Goal: Information Seeking & Learning: Learn about a topic

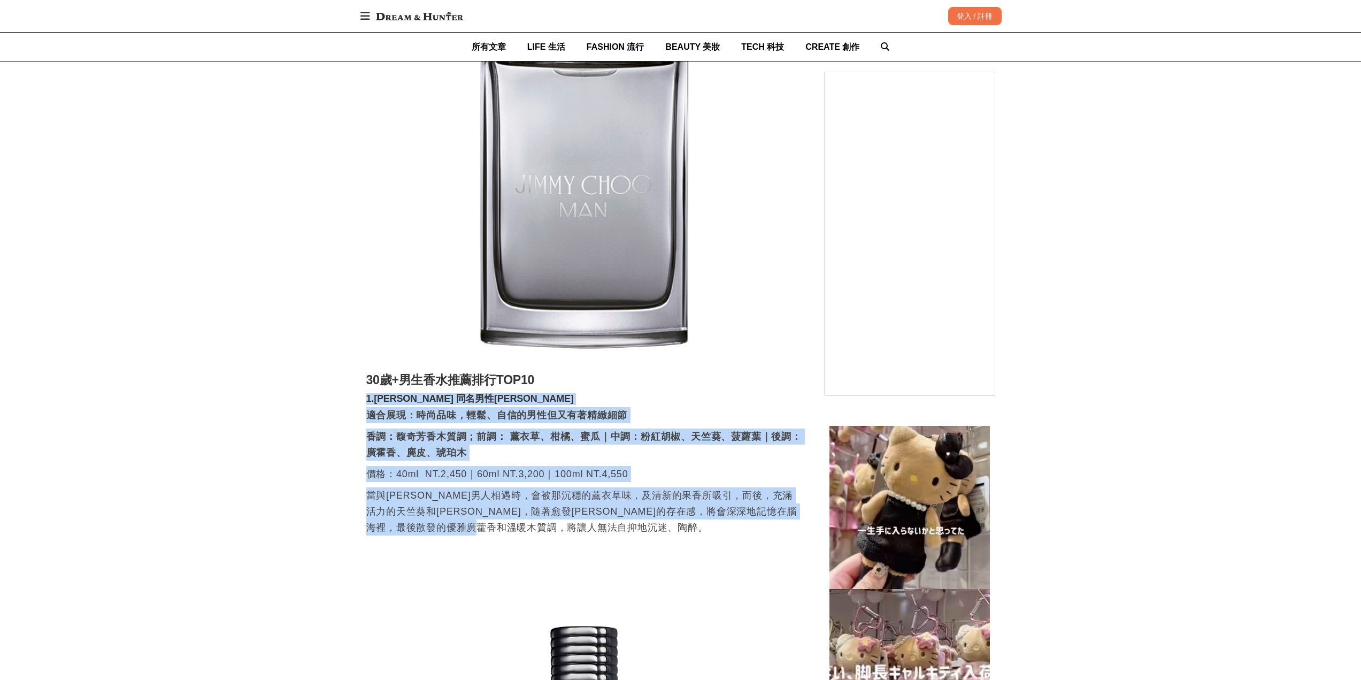
scroll to position [0, 436]
drag, startPoint x: 457, startPoint y: 443, endPoint x: 658, endPoint y: 527, distance: 218.1
click at [658, 527] on p "當與[PERSON_NAME]男人相遇時，會被那沉穩的薰衣草味，及清新的果香所吸引，而後，充滿活力的天竺葵和[PERSON_NAME]，隨著愈發[PERSON…" at bounding box center [584, 511] width 436 height 48
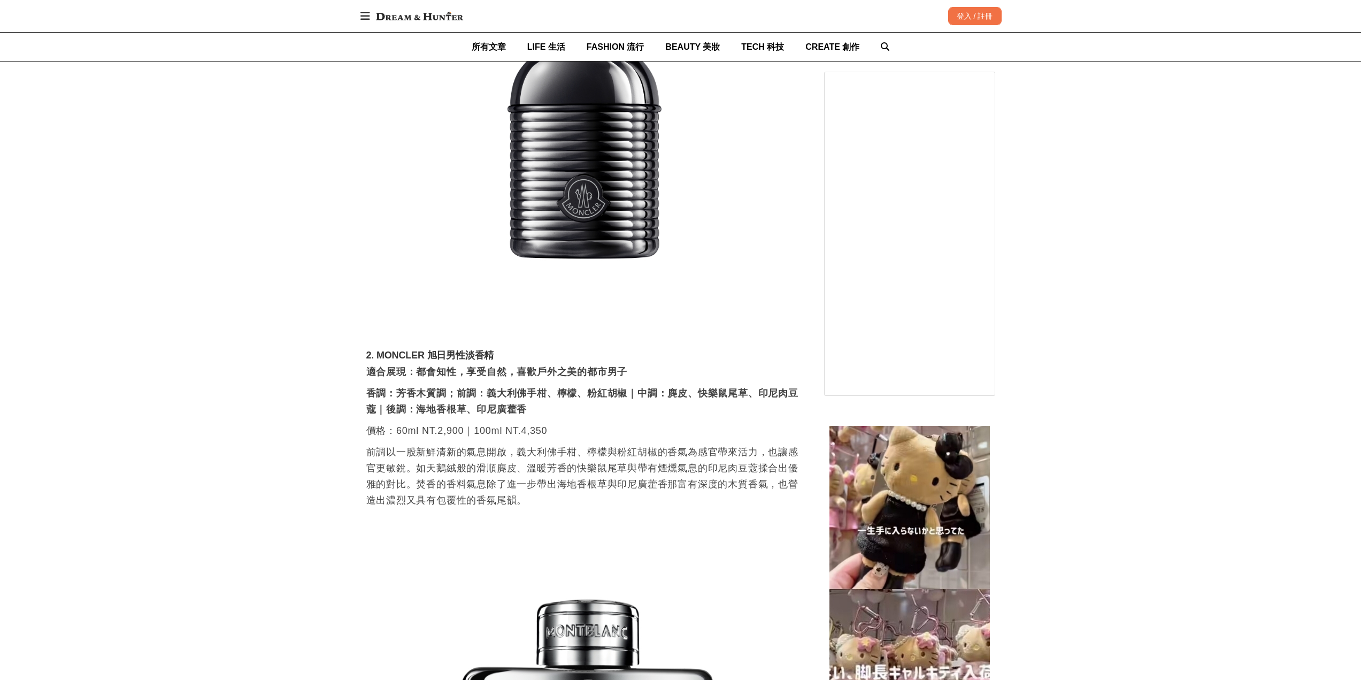
scroll to position [2406, 0]
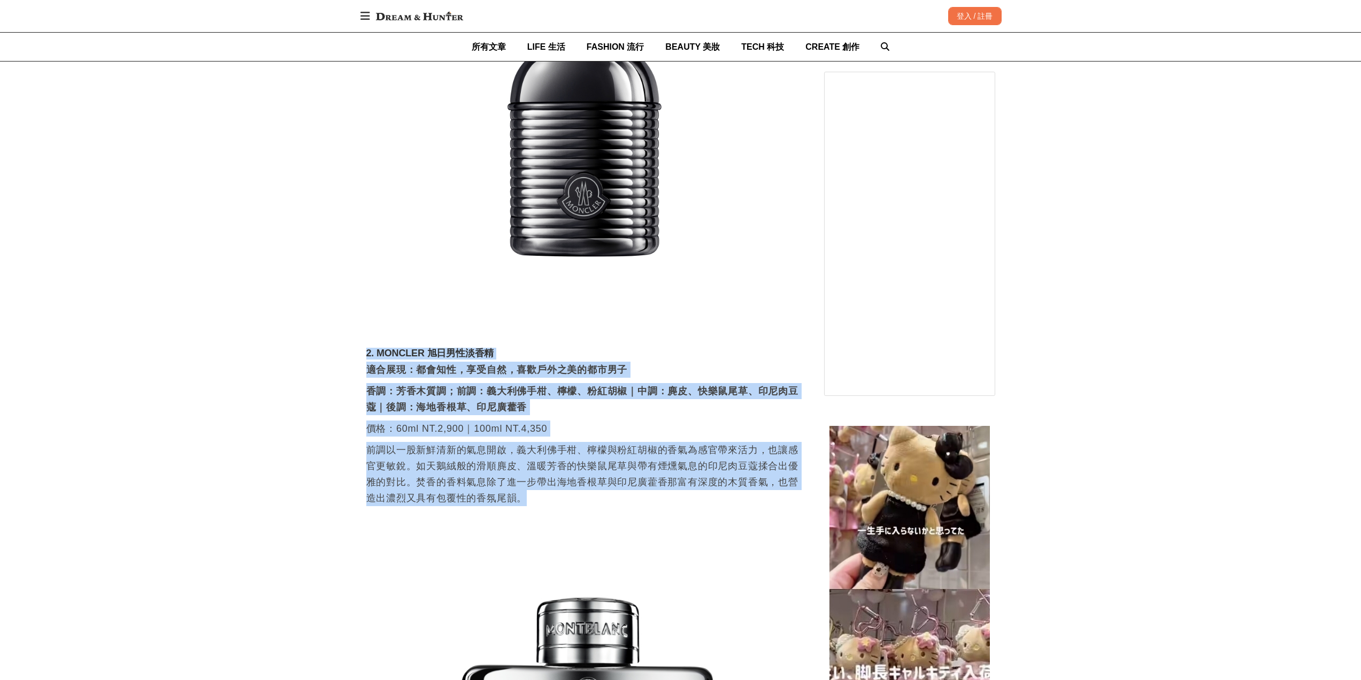
drag, startPoint x: 347, startPoint y: 351, endPoint x: 612, endPoint y: 494, distance: 301.2
click at [613, 493] on p "前調以一股新鮮清新的氣息開啟，義大利佛手柑、檸檬與粉紅胡椒的香氣為感官帶來活力，也讓感官更敏銳。如天鵝絨般的滑順麂皮、溫暖芳香的快樂鼠尾草與帶有煙燻氣息的印尼…" at bounding box center [584, 474] width 436 height 64
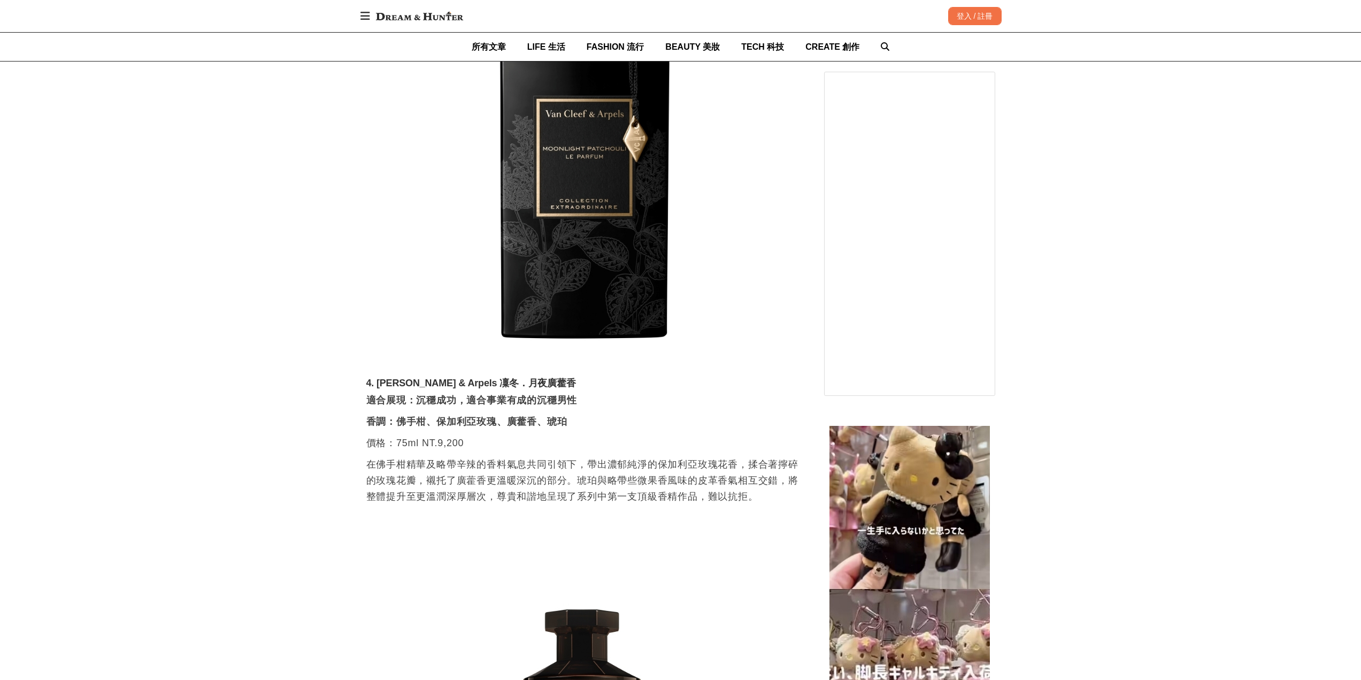
scroll to position [3850, 0]
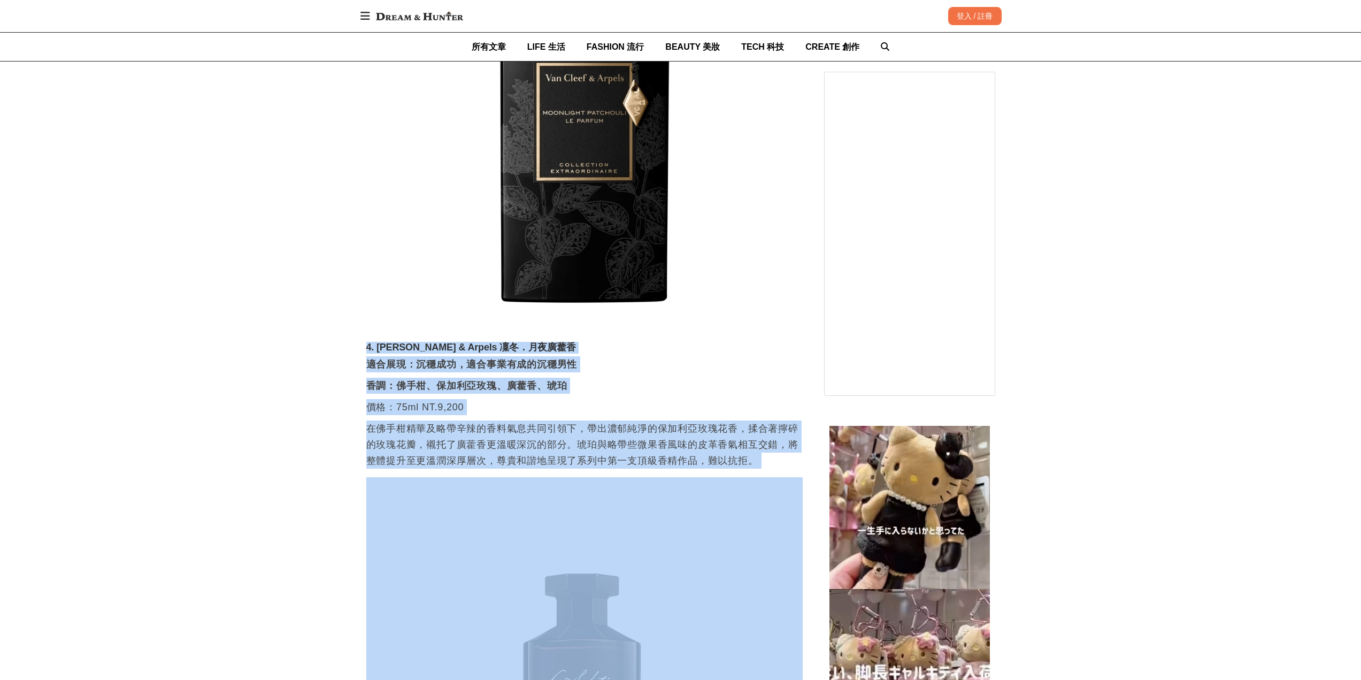
drag, startPoint x: 353, startPoint y: 331, endPoint x: 749, endPoint y: 454, distance: 414.5
click at [739, 446] on p "在佛手柑精華及略帶辛辣的香料氣息共同引領下，帶出濃郁純淨的保加利亞玫瑰花香，揉合著擰碎的玫瑰花瓣，襯托了廣藿香更溫暖深沉的部分。琥珀與略帶些微果香風味的皮革香…" at bounding box center [584, 444] width 436 height 48
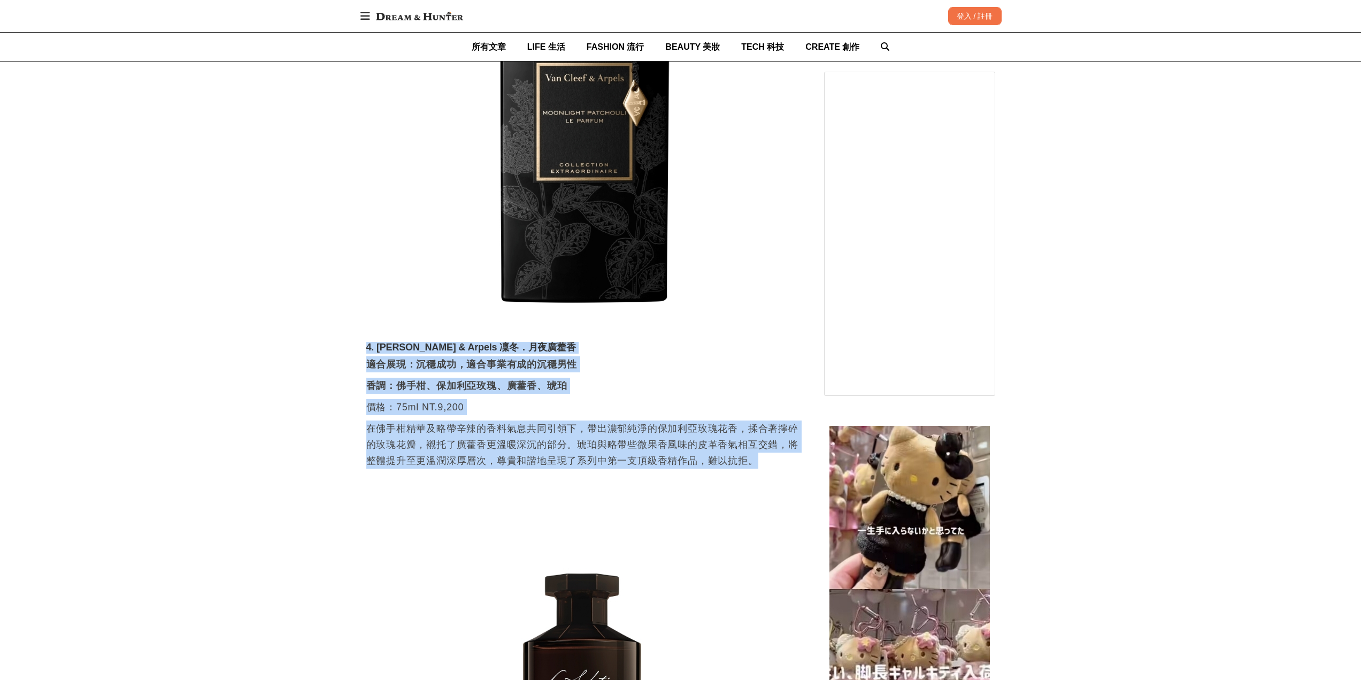
drag, startPoint x: 760, startPoint y: 445, endPoint x: 349, endPoint y: 327, distance: 427.3
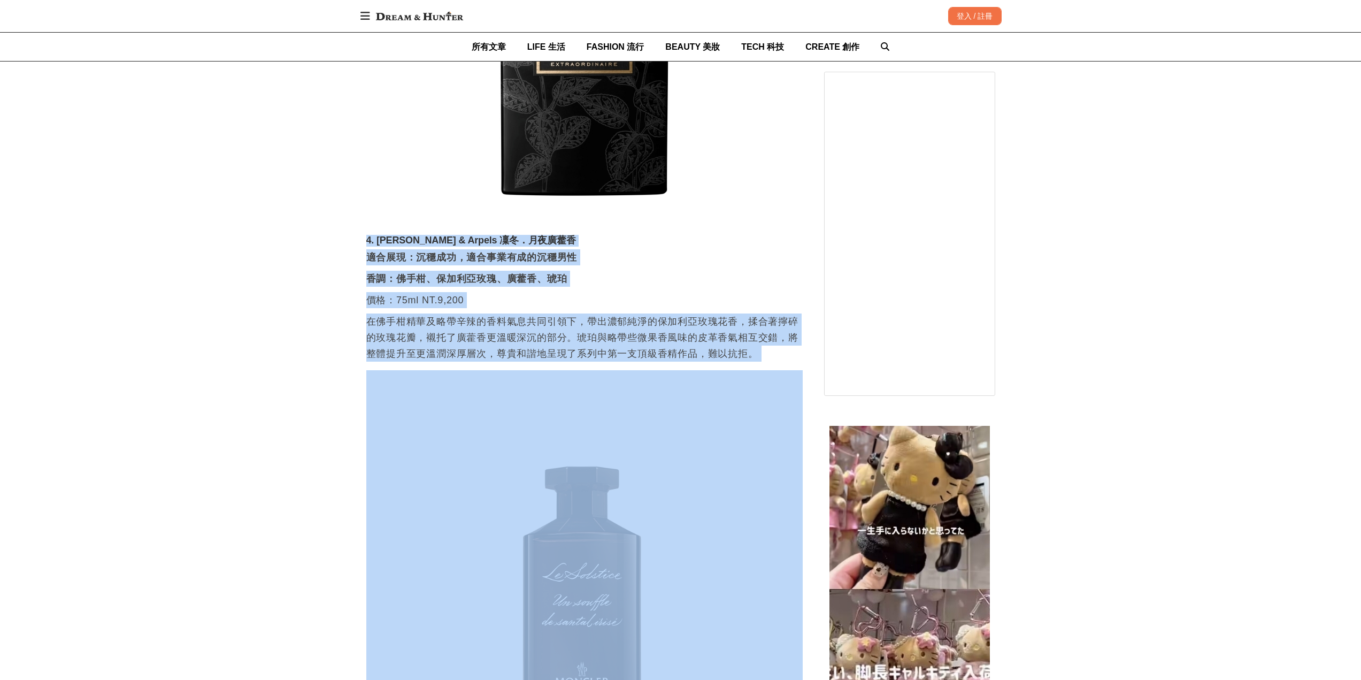
scroll to position [0, 1309]
drag, startPoint x: 418, startPoint y: 353, endPoint x: 663, endPoint y: 419, distance: 254.1
click at [570, 318] on p "在佛手柑精華及略帶辛辣的香料氣息共同引領下，帶出濃郁純淨的保加利亞玫瑰花香，揉合著擰碎的玫瑰花瓣，襯托了廣藿香更溫暖深沉的部分。琥珀與略帶些微果香風味的皮革香…" at bounding box center [584, 337] width 436 height 48
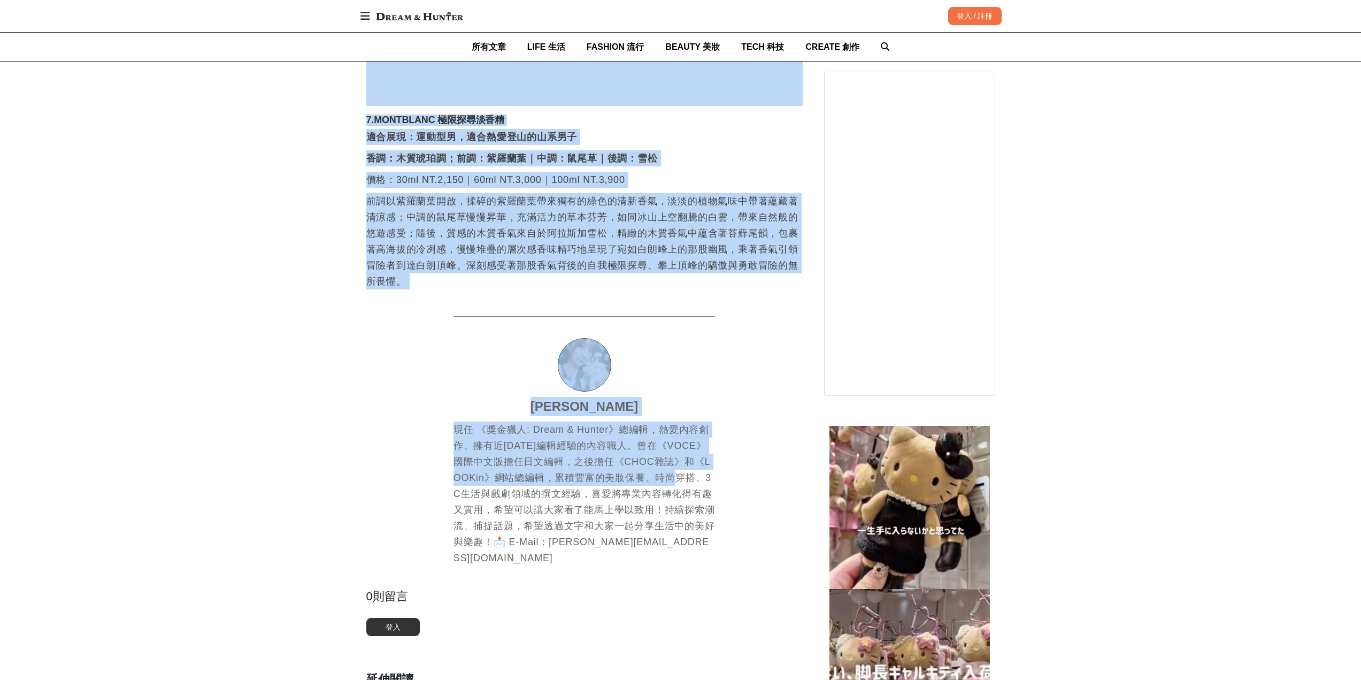
scroll to position [5935, 0]
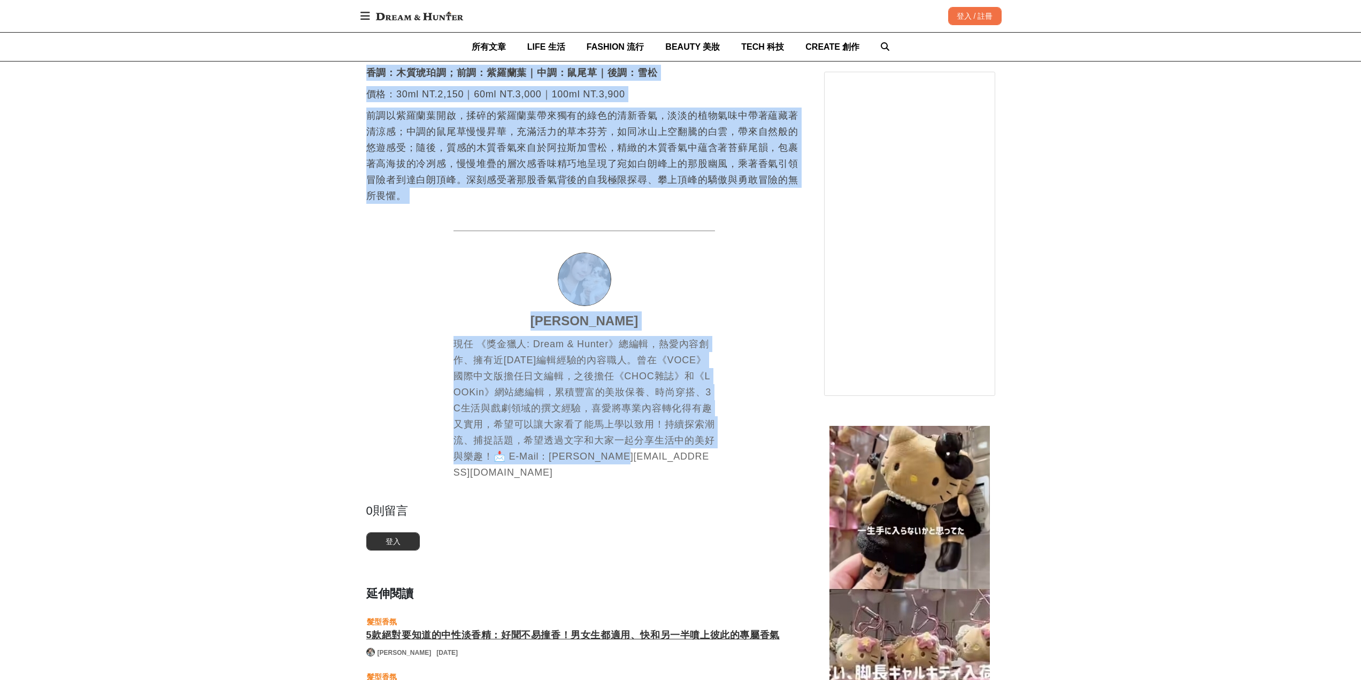
drag, startPoint x: 351, startPoint y: 314, endPoint x: 681, endPoint y: 433, distance: 351.1
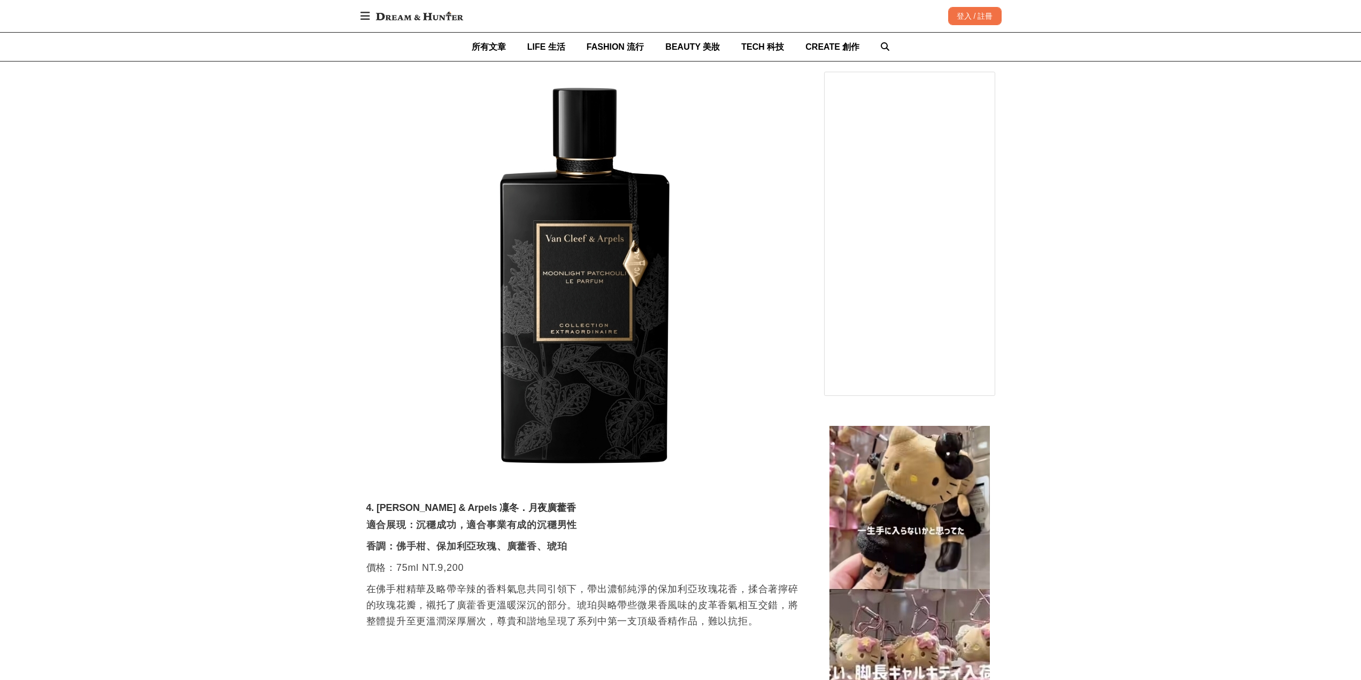
scroll to position [0, 0]
